Goal: Task Accomplishment & Management: Complete application form

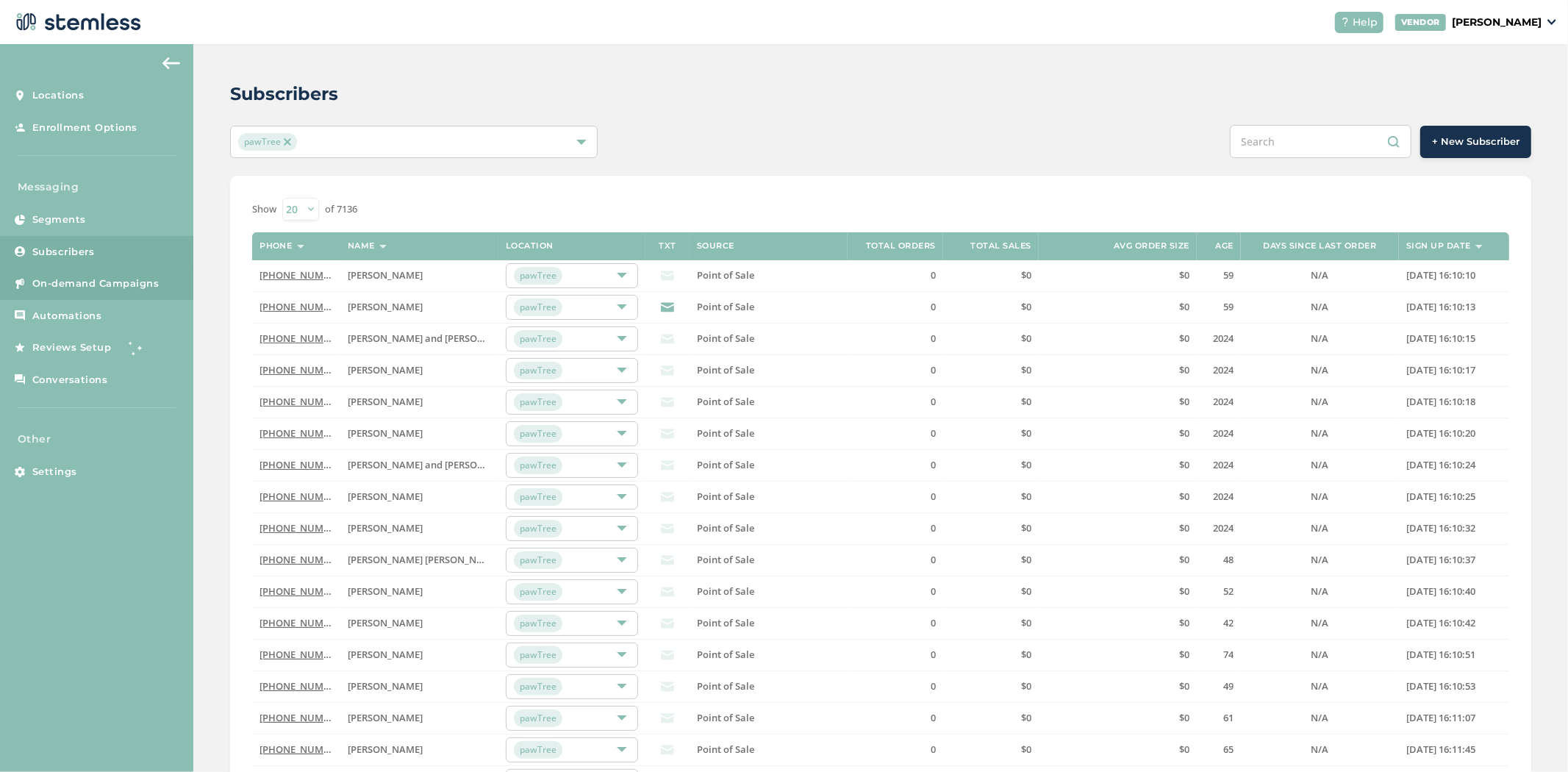
click at [98, 282] on span "On-demand Campaigns" at bounding box center [95, 284] width 127 height 15
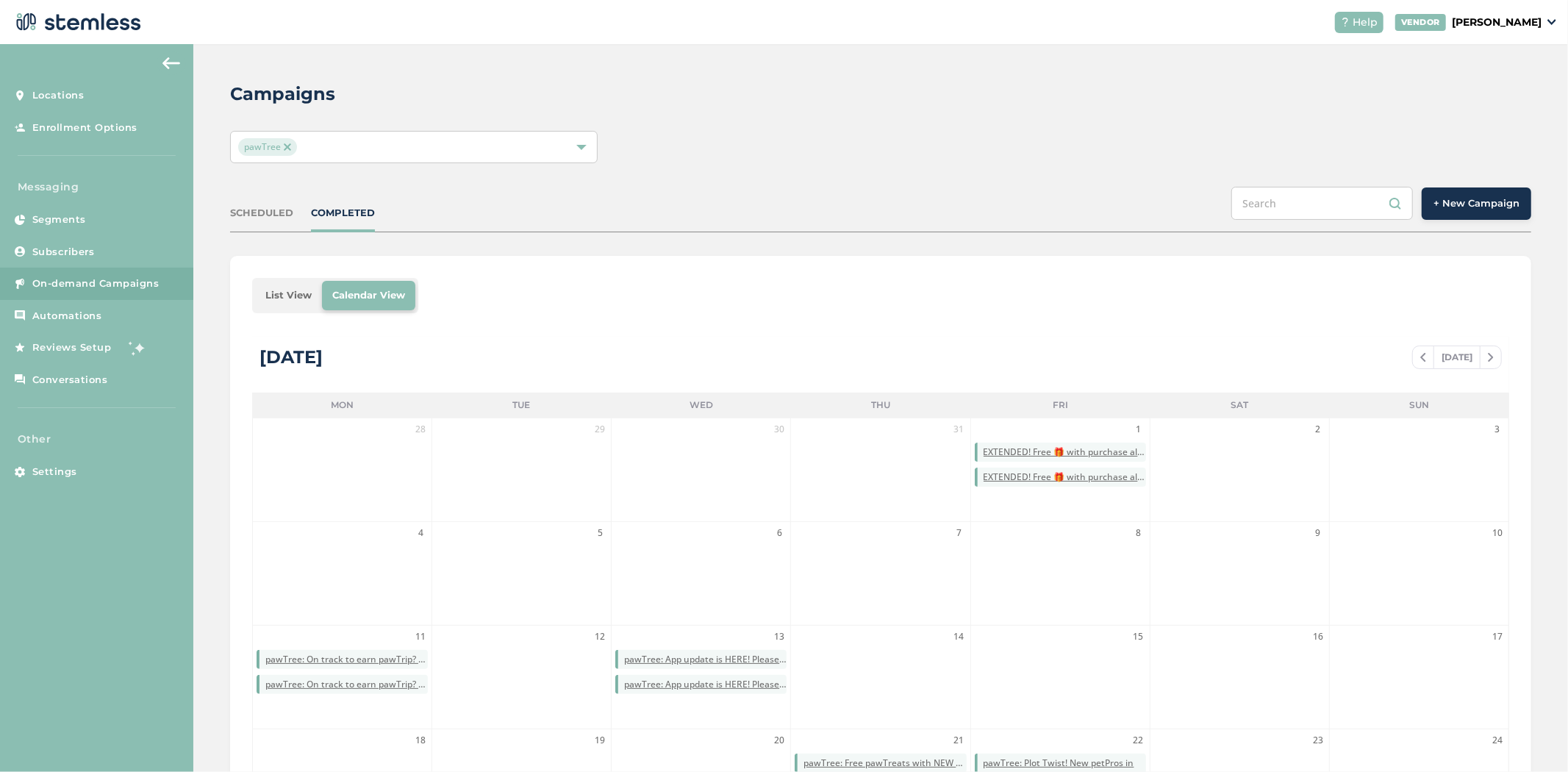
click at [1466, 212] on button "+ New Campaign" at bounding box center [1476, 203] width 110 height 32
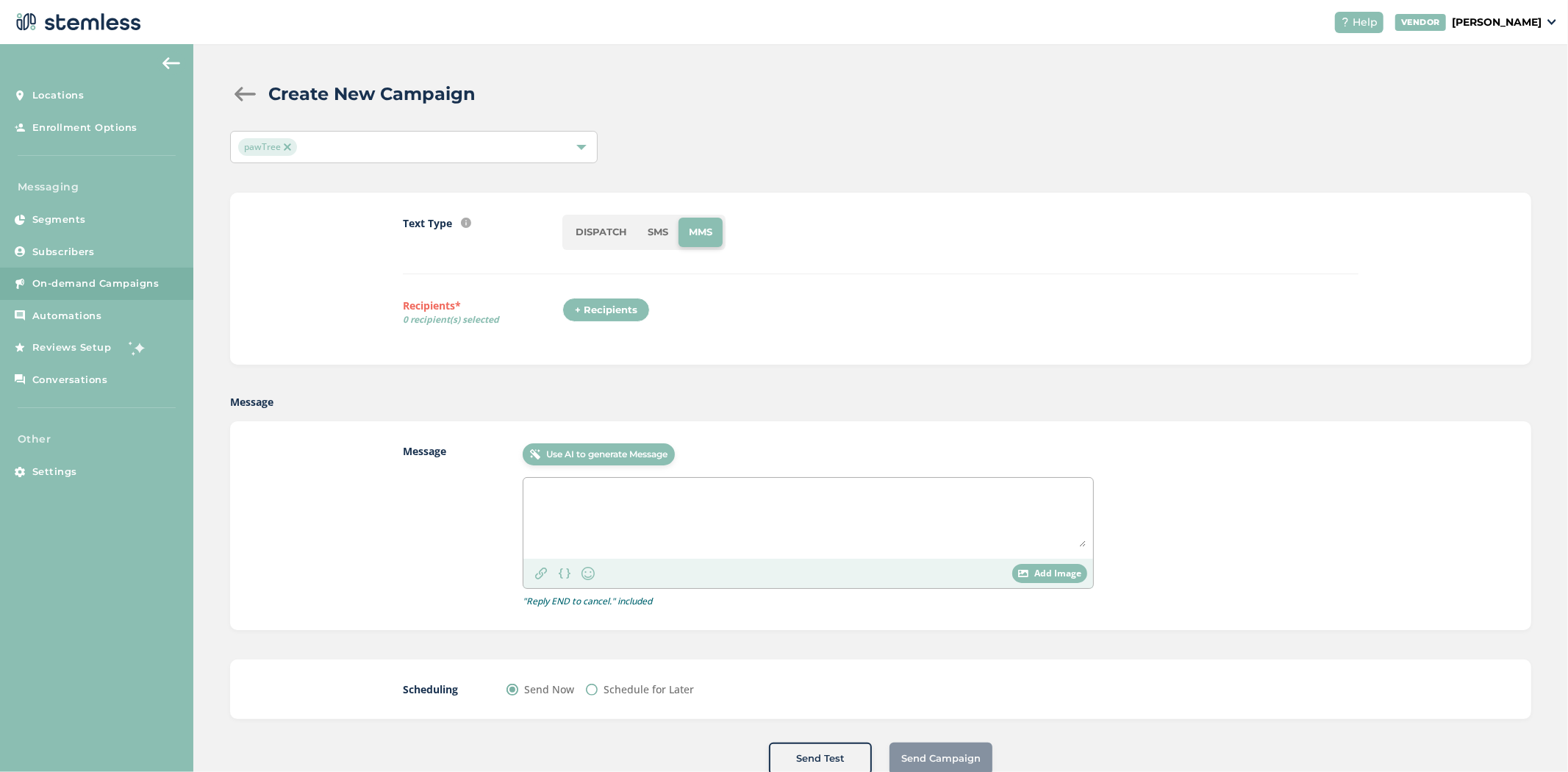
click at [594, 314] on div "+ Recipients" at bounding box center [606, 310] width 87 height 25
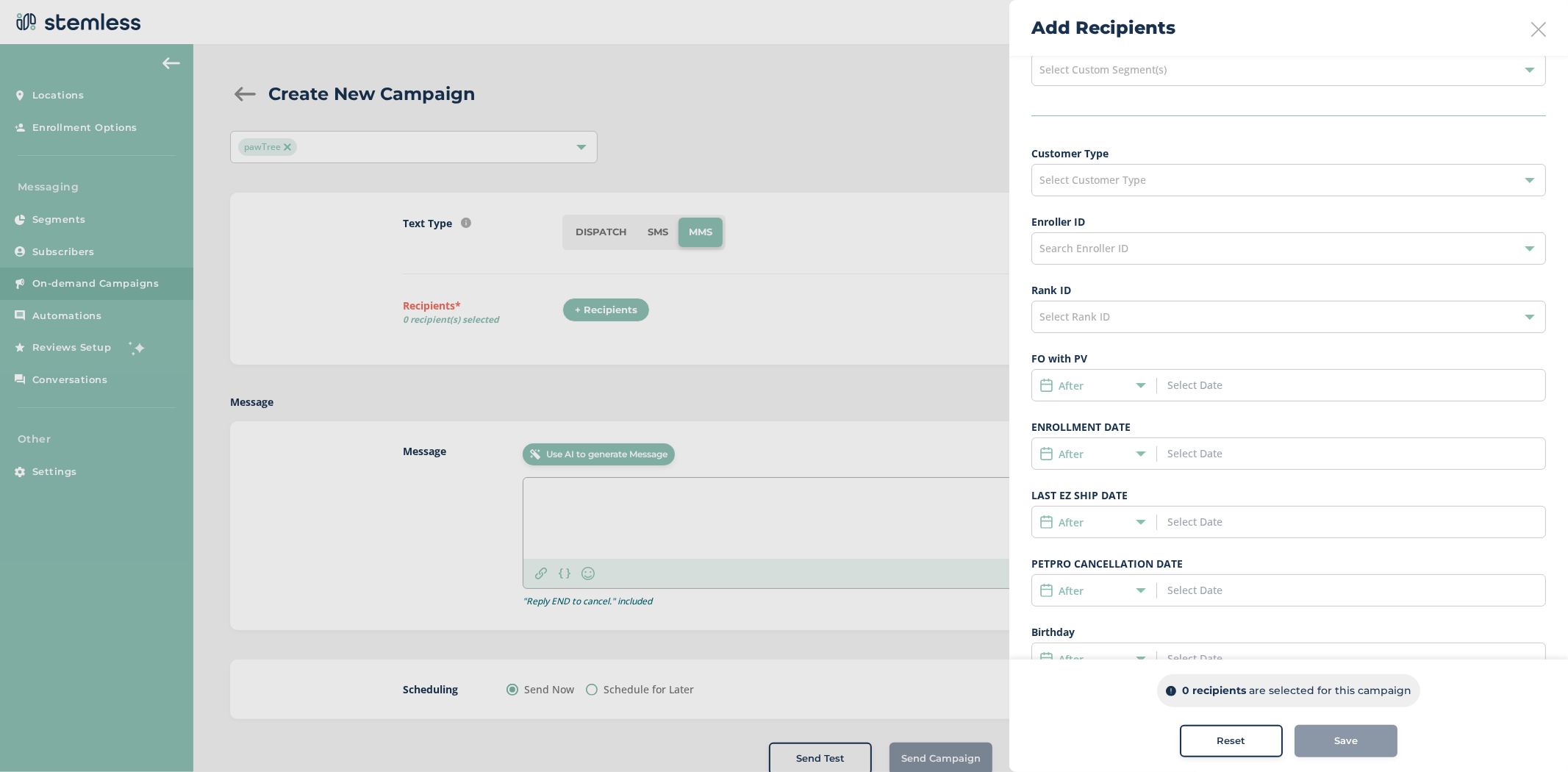
scroll to position [122, 0]
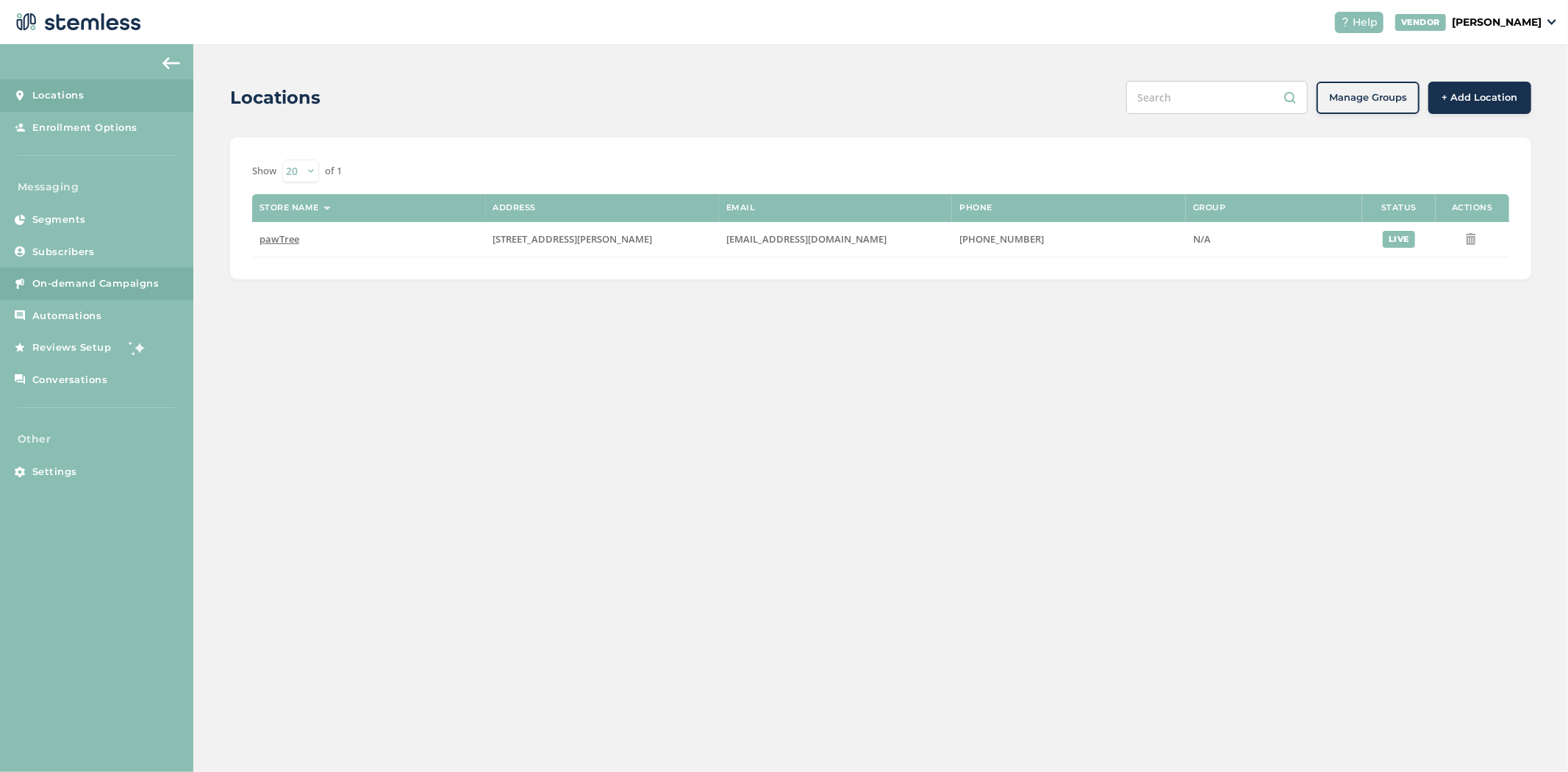
click at [53, 285] on span "On-demand Campaigns" at bounding box center [95, 284] width 127 height 15
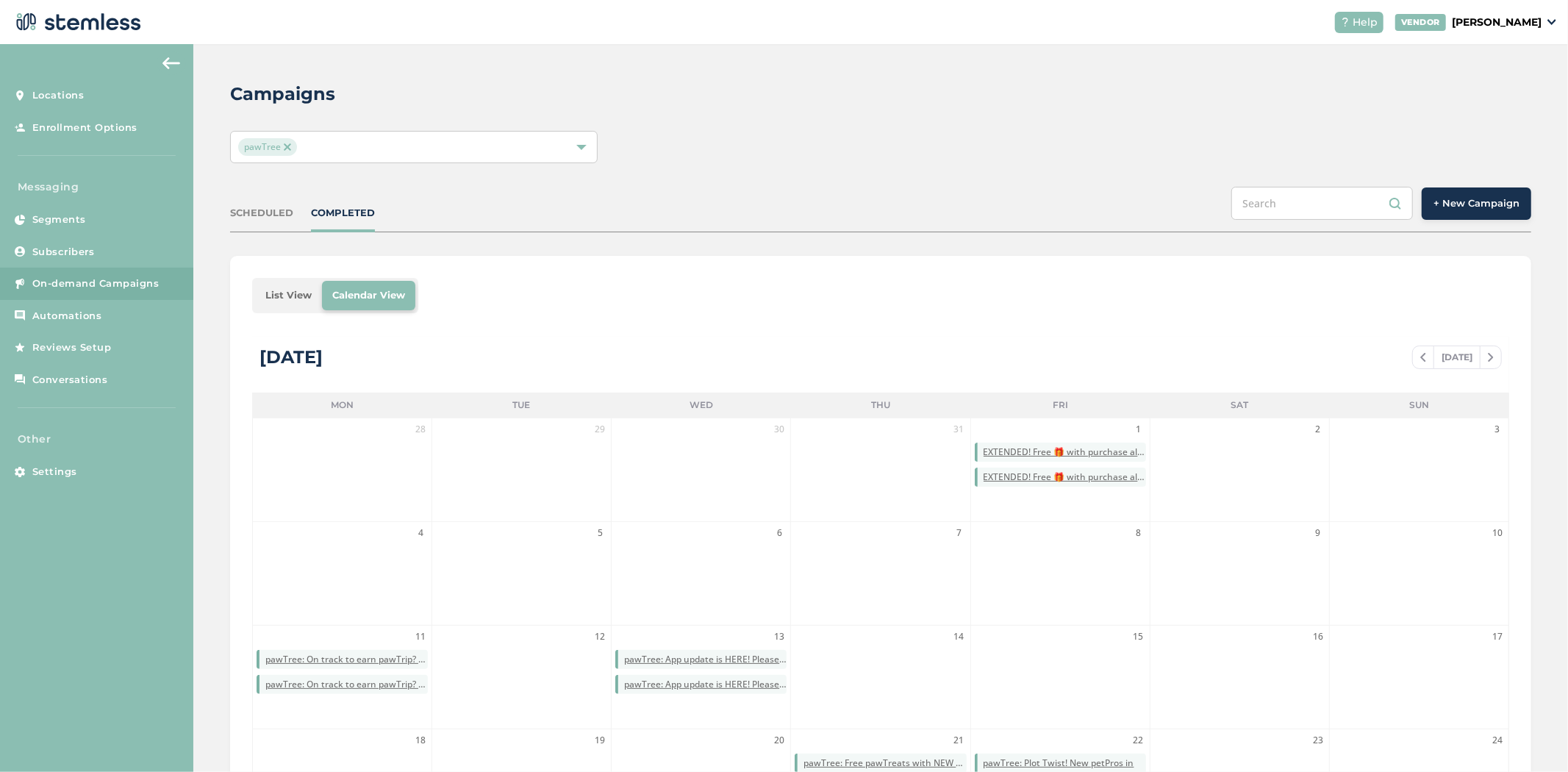
click at [1512, 16] on p "[PERSON_NAME]" at bounding box center [1496, 22] width 89 height 16
click at [1500, 110] on link "Logout" at bounding box center [1504, 107] width 72 height 15
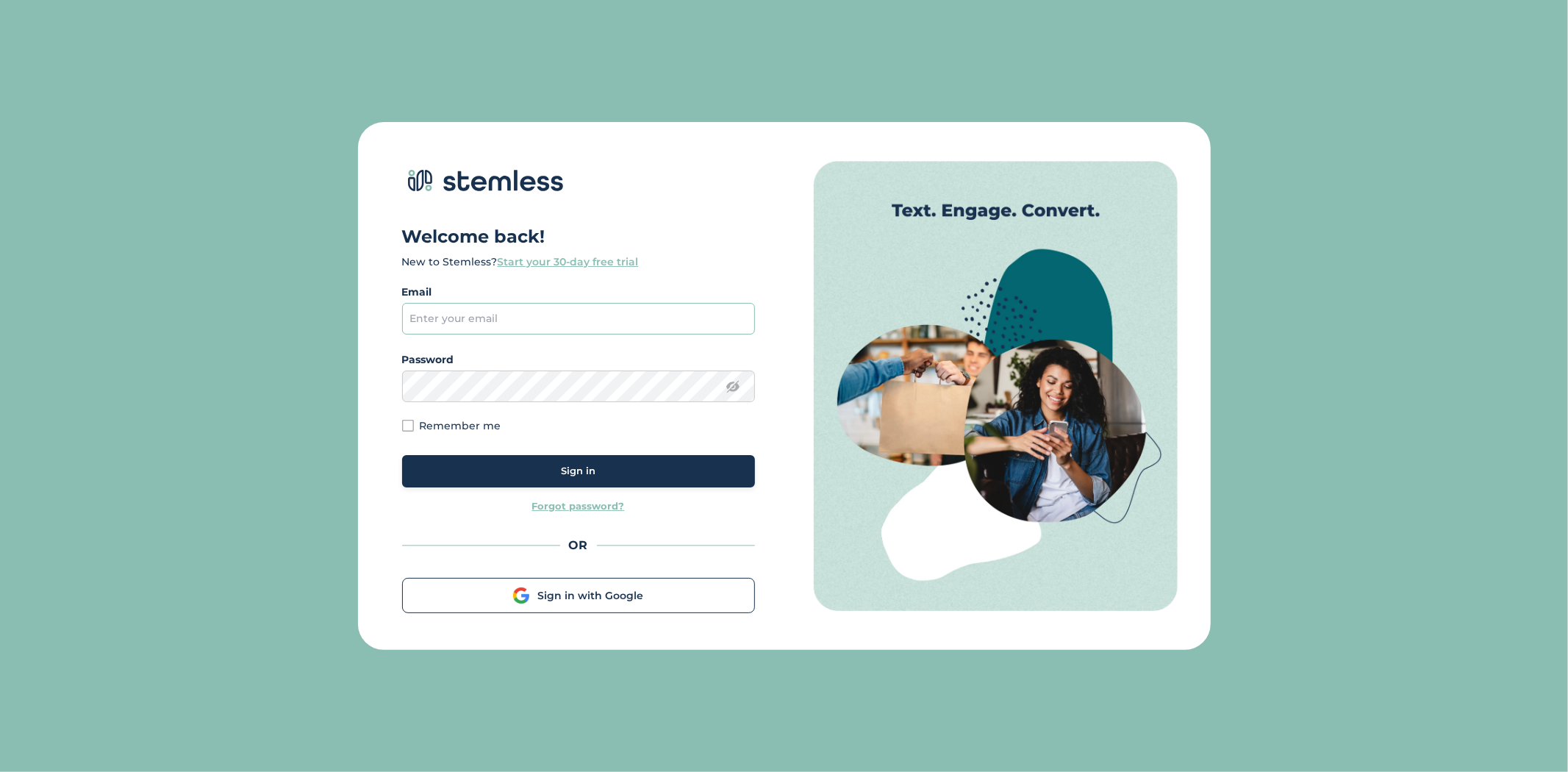
type input "[PERSON_NAME][EMAIL_ADDRESS][DOMAIN_NAME]"
click at [598, 476] on div "Sign in" at bounding box center [578, 471] width 329 height 15
